Goal: Communication & Community: Answer question/provide support

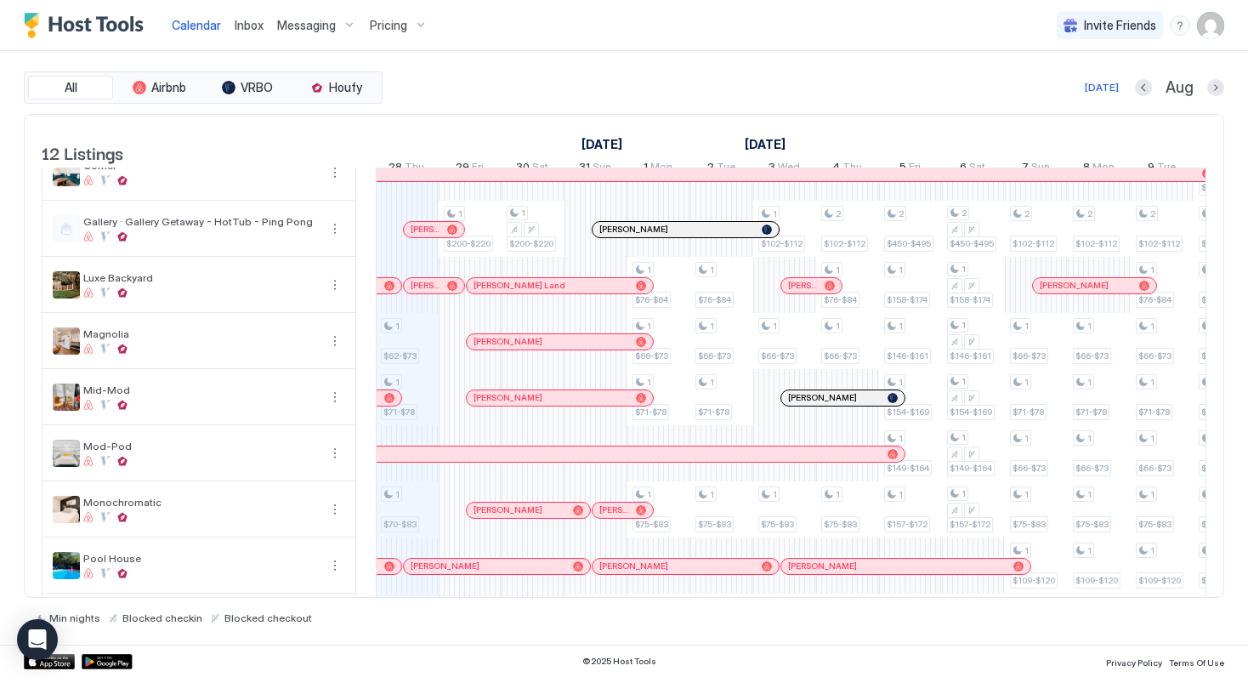
scroll to position [258, 0]
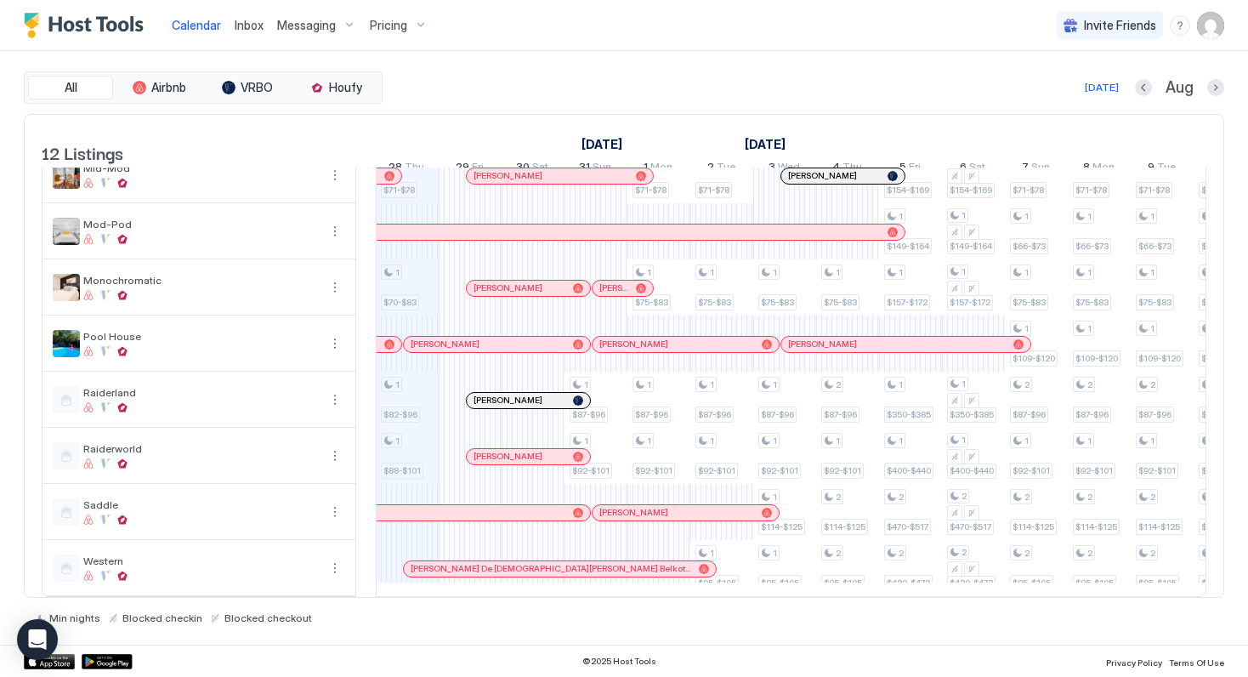
click at [580, 563] on div at bounding box center [580, 569] width 14 height 14
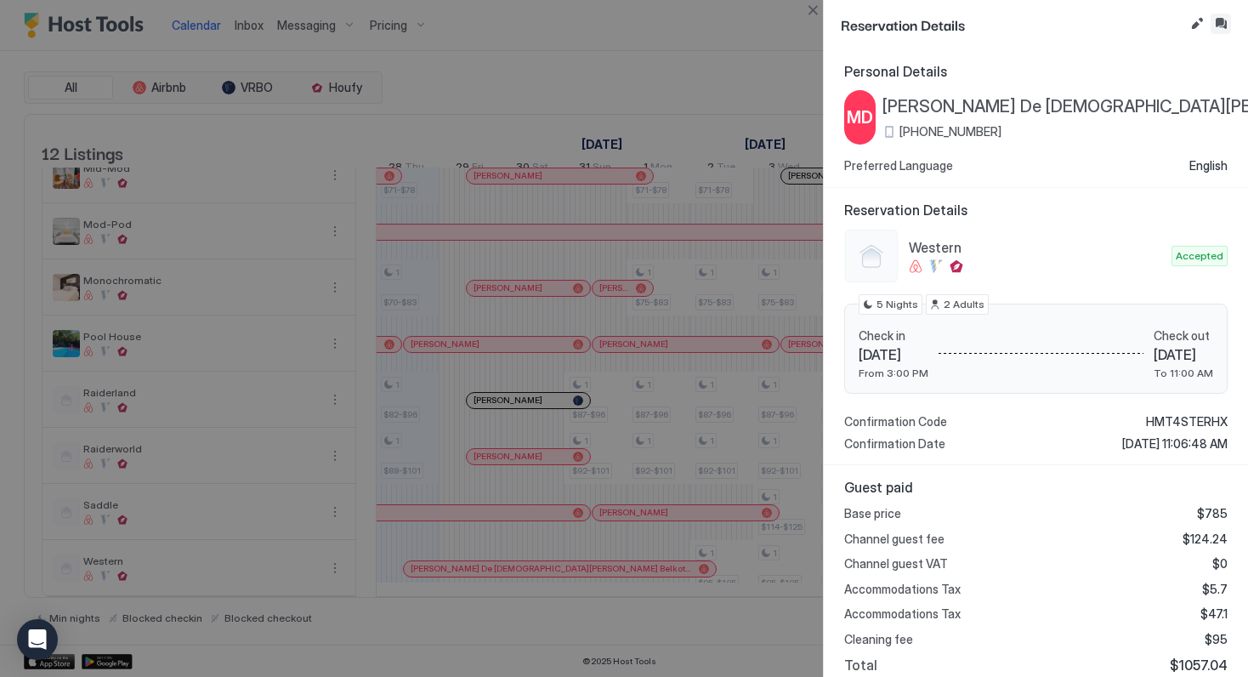
click at [1218, 25] on button "Inbox" at bounding box center [1220, 24] width 20 height 20
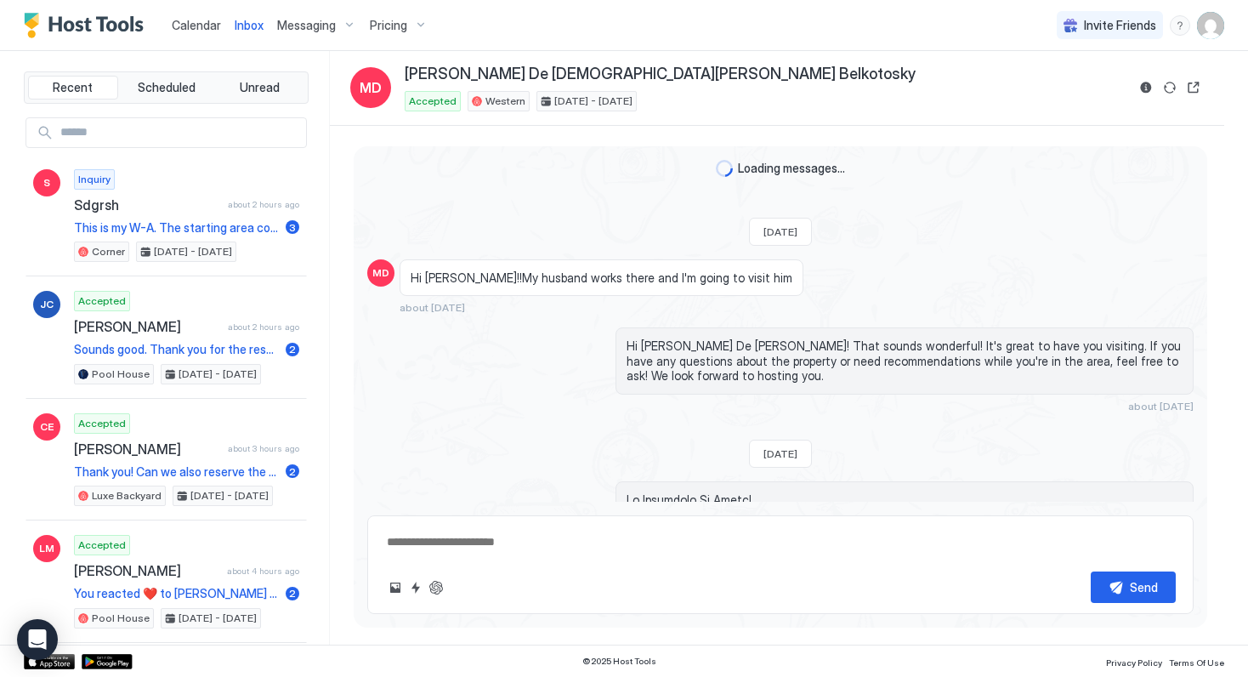
scroll to position [993, 0]
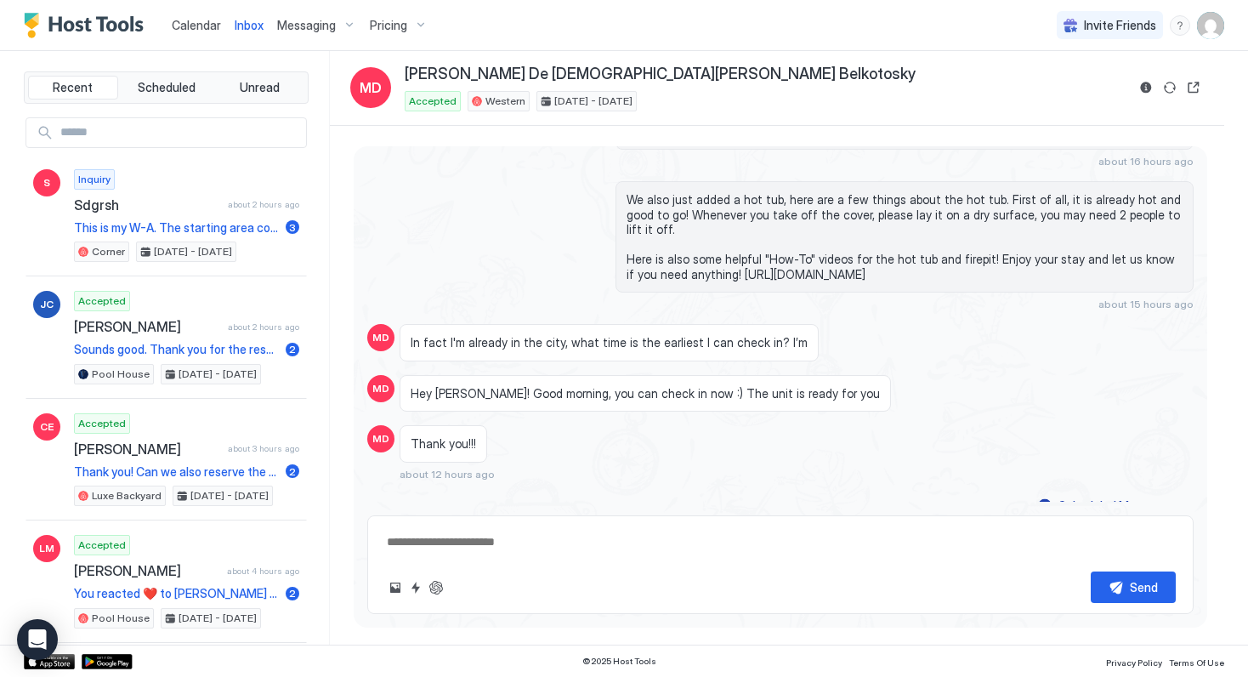
type textarea "*"
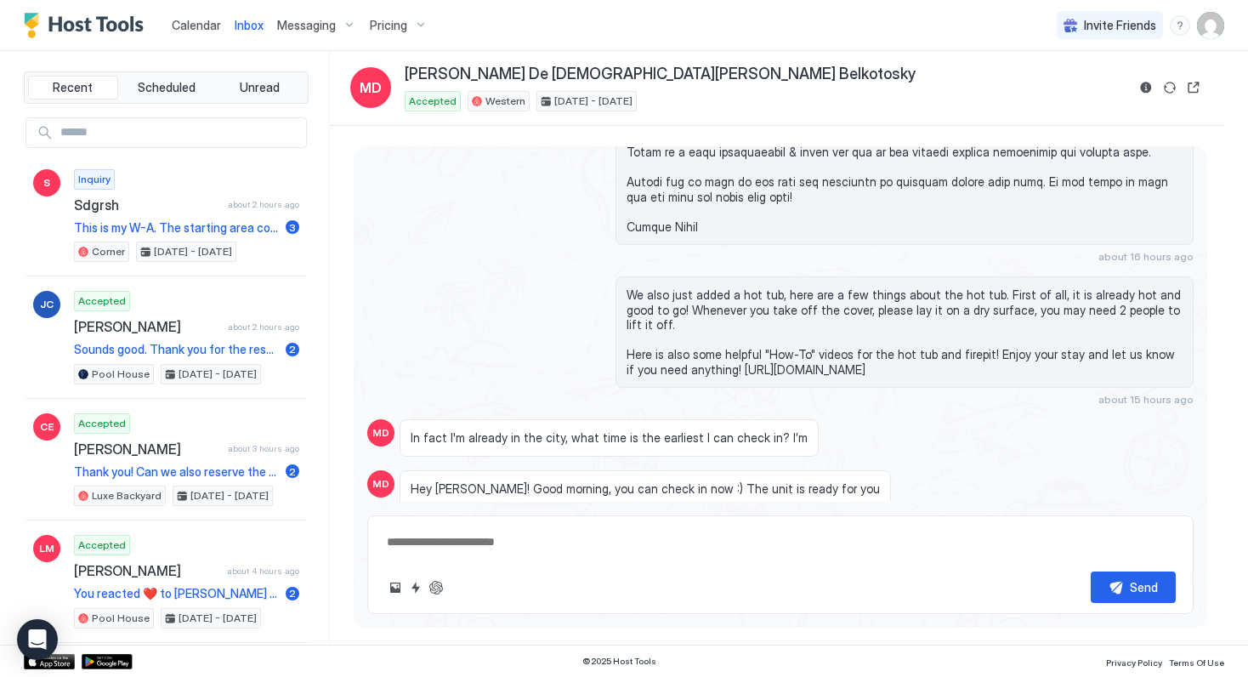
scroll to position [888, 0]
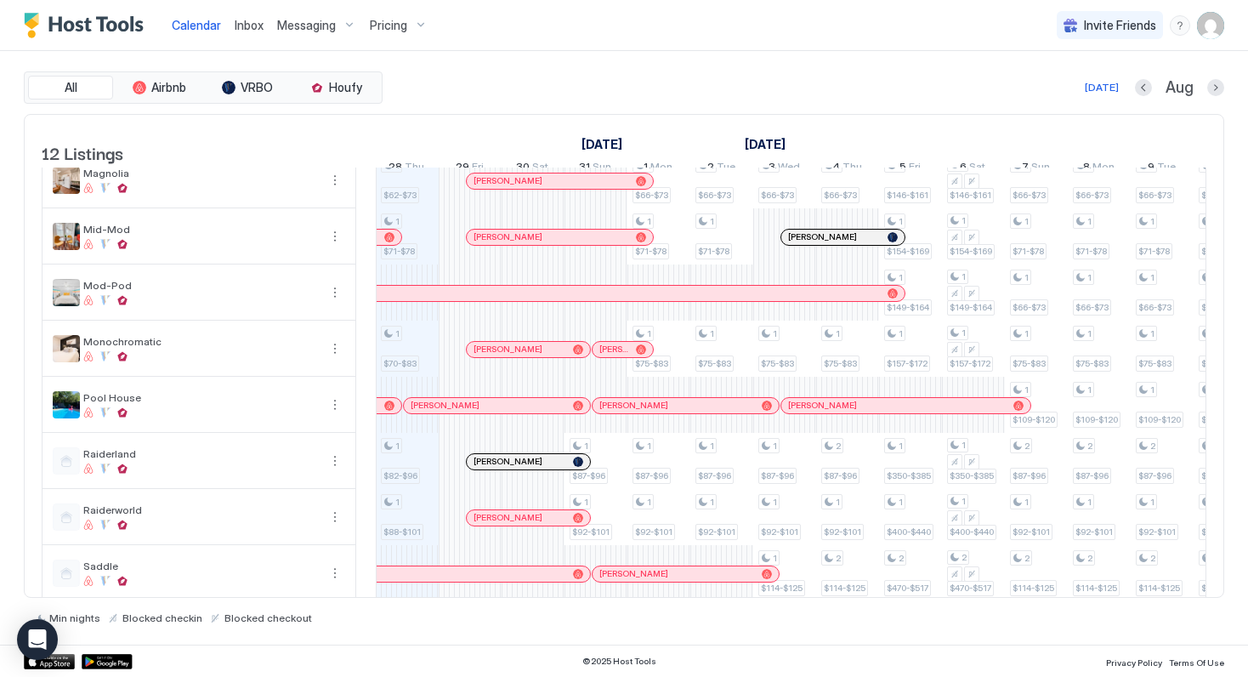
scroll to position [258, 0]
